Goal: Task Accomplishment & Management: Use online tool/utility

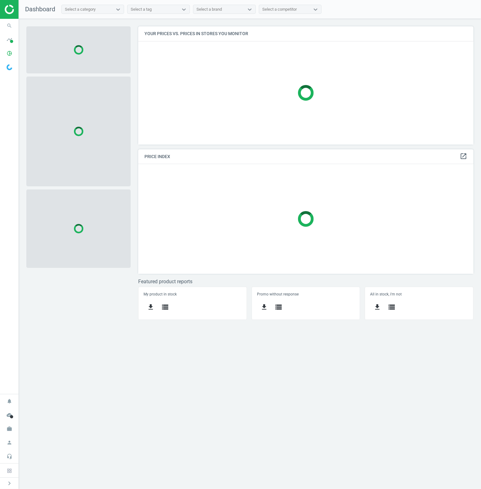
scroll to position [128, 345]
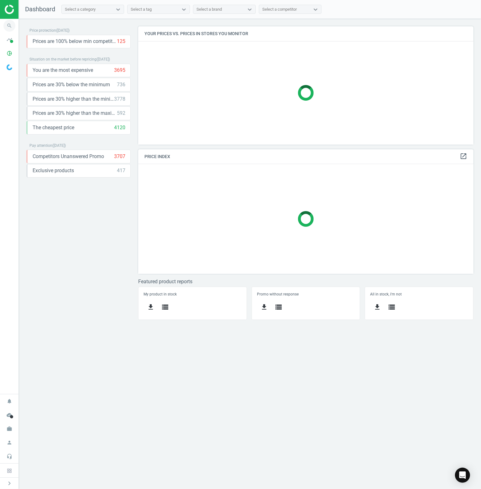
click at [13, 25] on icon "search" at bounding box center [9, 26] width 12 height 12
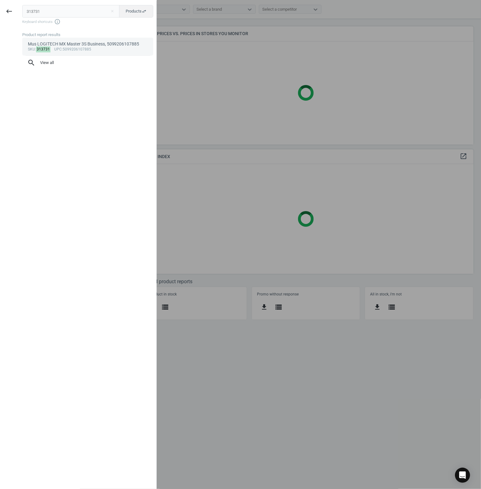
type input "313731"
click at [65, 54] on link "Mus LOGITECH MX Master 3S Business, 5099206107885 sku : 313731 upc :50992061078…" at bounding box center [87, 47] width 131 height 18
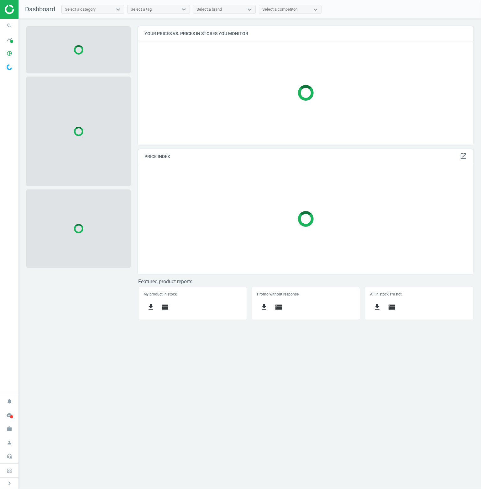
scroll to position [128, 345]
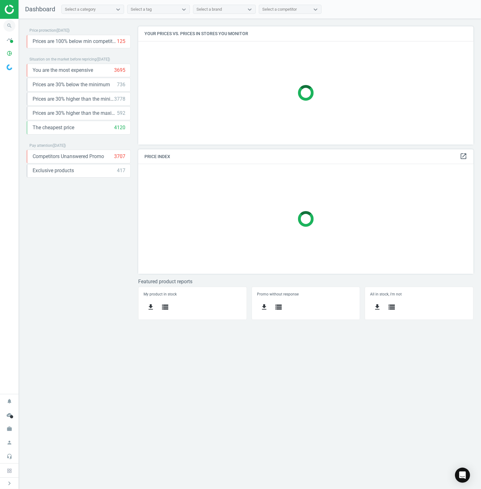
click at [11, 24] on icon "search" at bounding box center [9, 26] width 12 height 12
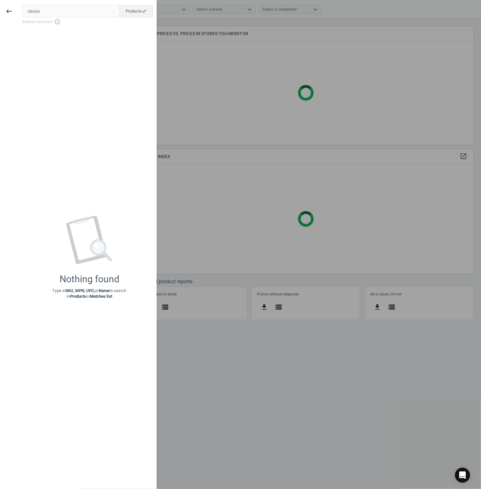
type input "186434"
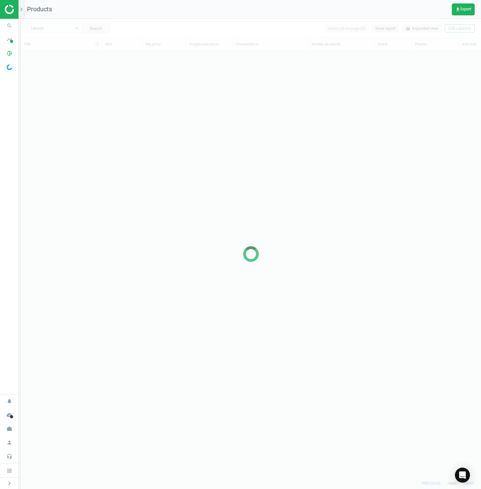
scroll to position [417, 455]
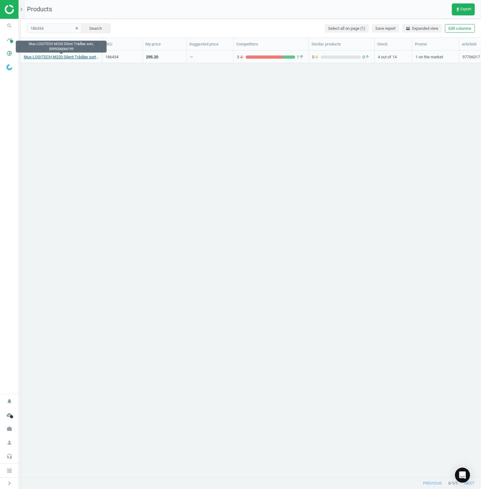
click at [56, 55] on link "Mus LOGITECH M220 Silent Trådløs sort, 5099206066199" at bounding box center [61, 57] width 75 height 6
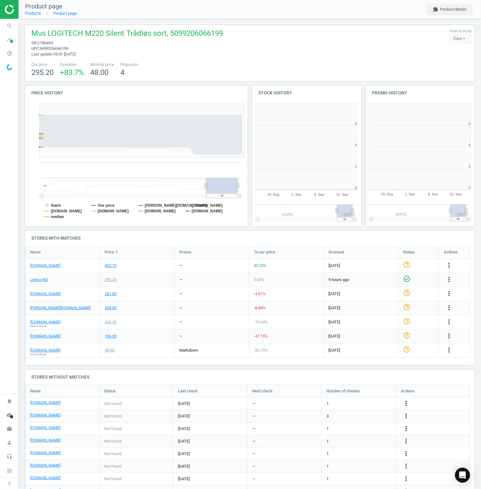
scroll to position [135, 118]
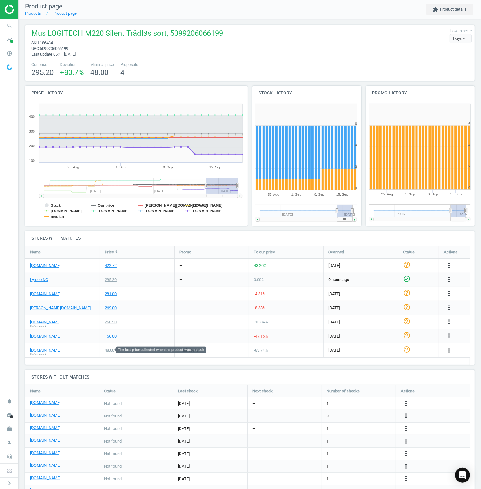
click at [109, 349] on div "48.00" at bounding box center [110, 350] width 10 height 6
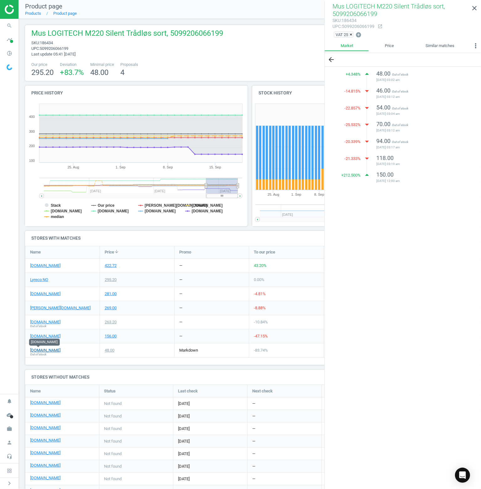
click at [36, 350] on link "[DOMAIN_NAME]" at bounding box center [45, 350] width 30 height 6
click at [475, 9] on icon "close" at bounding box center [475, 8] width 8 height 8
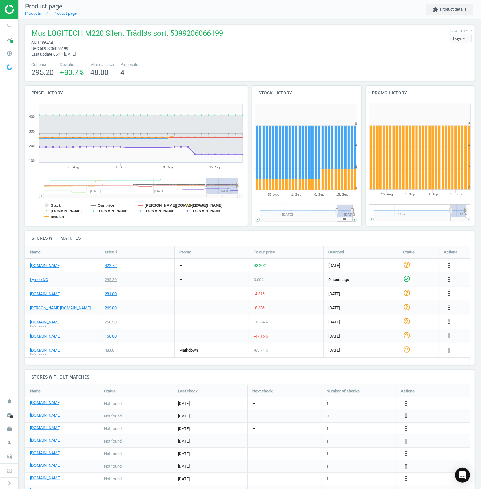
click at [448, 348] on icon "more_vert" at bounding box center [449, 350] width 8 height 8
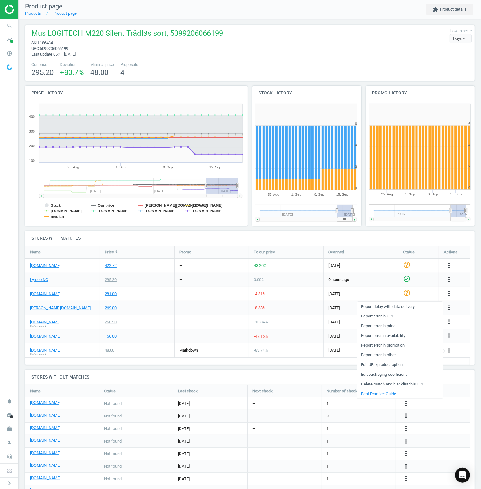
click at [380, 382] on link "Delete match and blacklist this URL" at bounding box center [400, 384] width 86 height 10
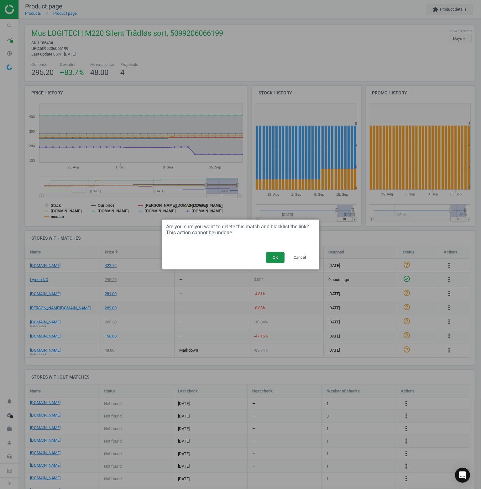
click at [280, 256] on button "OK" at bounding box center [275, 257] width 18 height 11
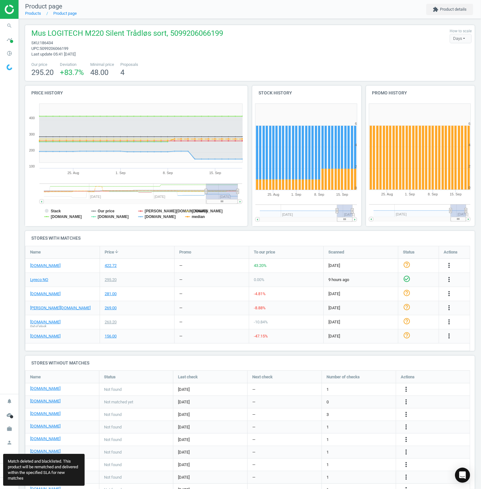
scroll to position [143, 455]
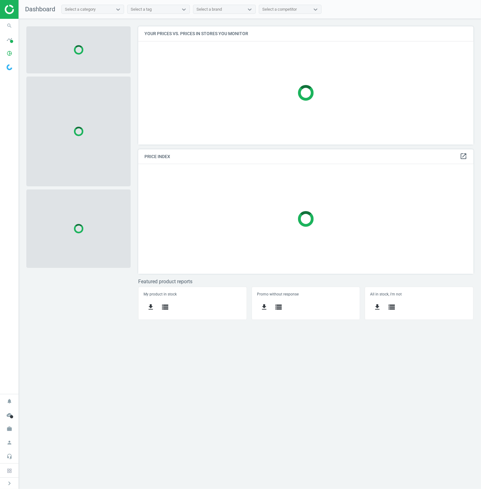
scroll to position [128, 345]
click at [10, 22] on icon "search" at bounding box center [9, 26] width 12 height 12
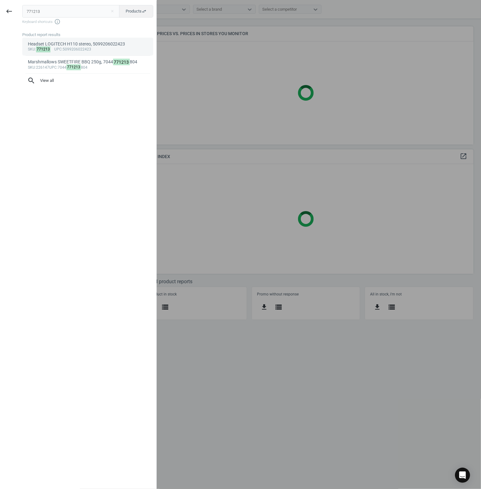
type input "771213"
click at [52, 48] on div "sku : 771213 upc :5099206022423" at bounding box center [88, 49] width 120 height 5
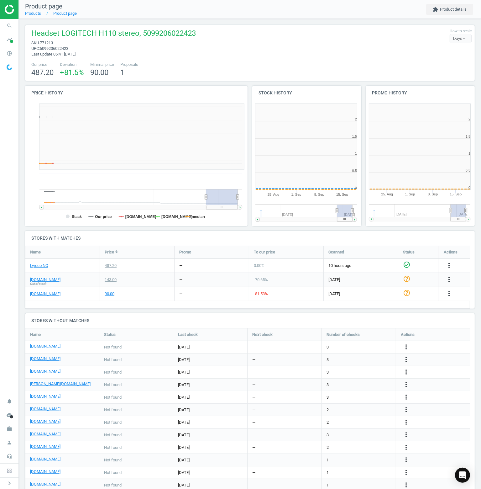
scroll to position [135, 118]
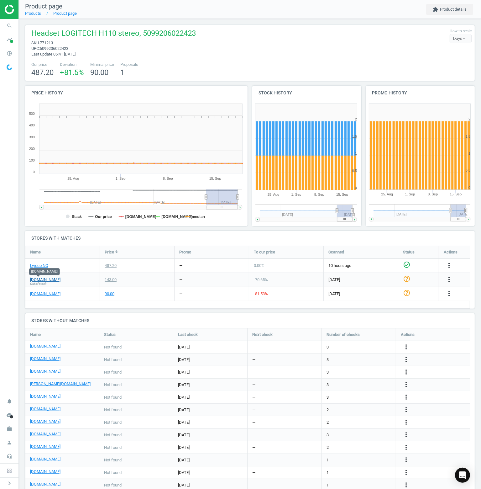
click at [37, 279] on link "[DOMAIN_NAME]" at bounding box center [45, 280] width 30 height 6
click at [446, 281] on icon "more_vert" at bounding box center [449, 279] width 8 height 8
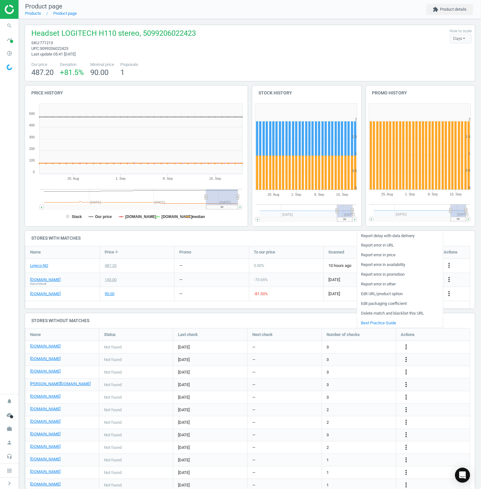
click at [406, 314] on link "Delete match and blacklist this URL" at bounding box center [400, 313] width 86 height 10
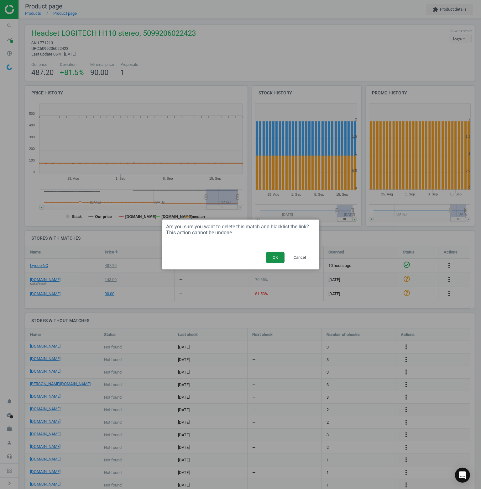
click at [270, 257] on button "OK" at bounding box center [275, 257] width 18 height 11
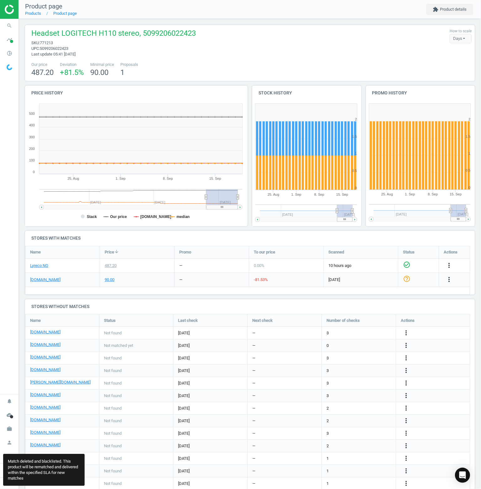
scroll to position [193, 455]
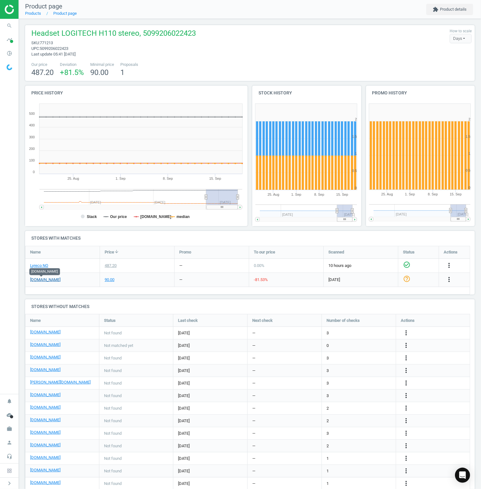
click at [49, 281] on link "[DOMAIN_NAME]" at bounding box center [45, 280] width 30 height 6
